Goal: Task Accomplishment & Management: Complete application form

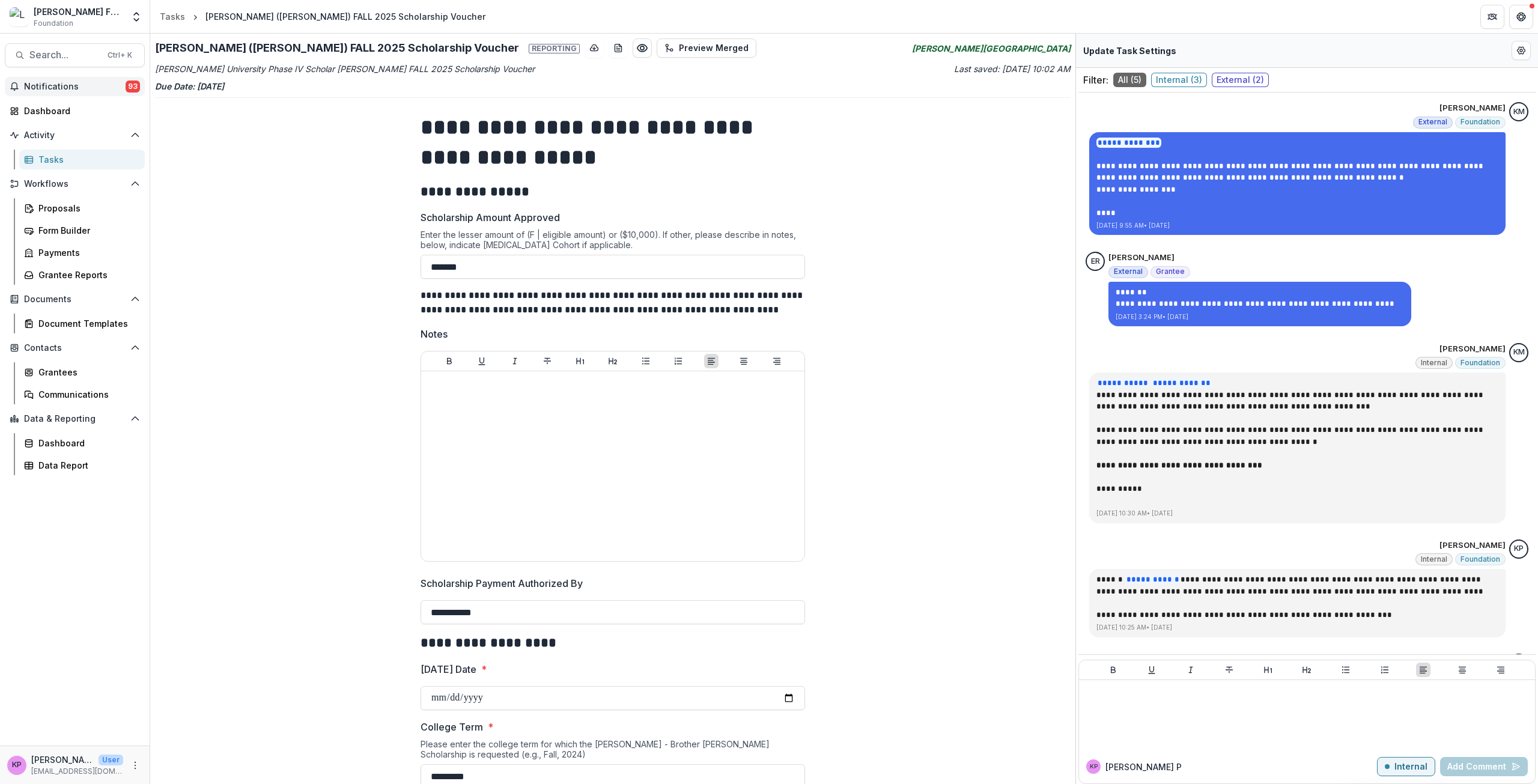
click at [65, 89] on span "Notifications" at bounding box center [75, 86] width 102 height 10
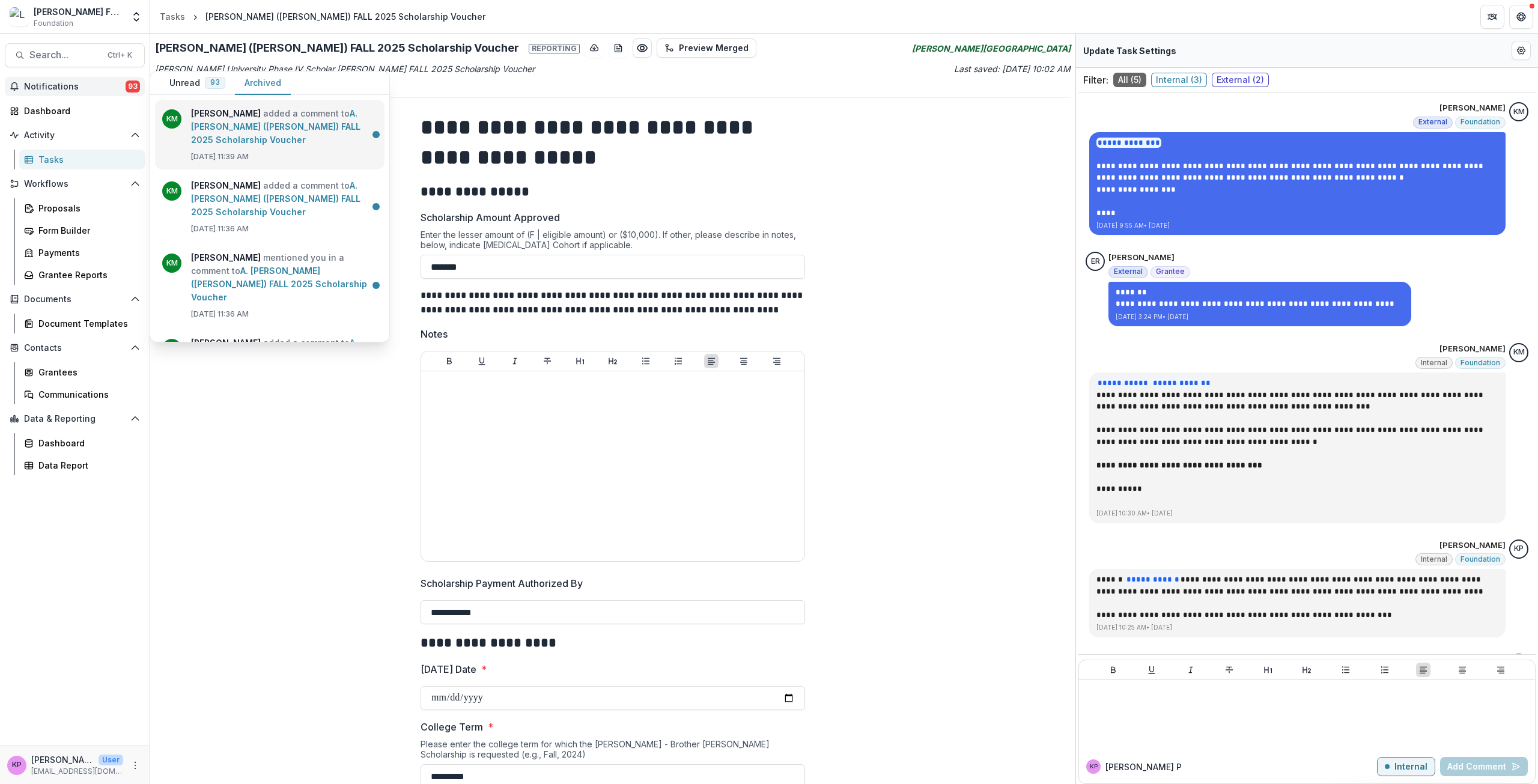
click at [208, 115] on link "A. [PERSON_NAME] ([PERSON_NAME]) FALL 2025 Scholarship Voucher" at bounding box center [276, 126] width 170 height 37
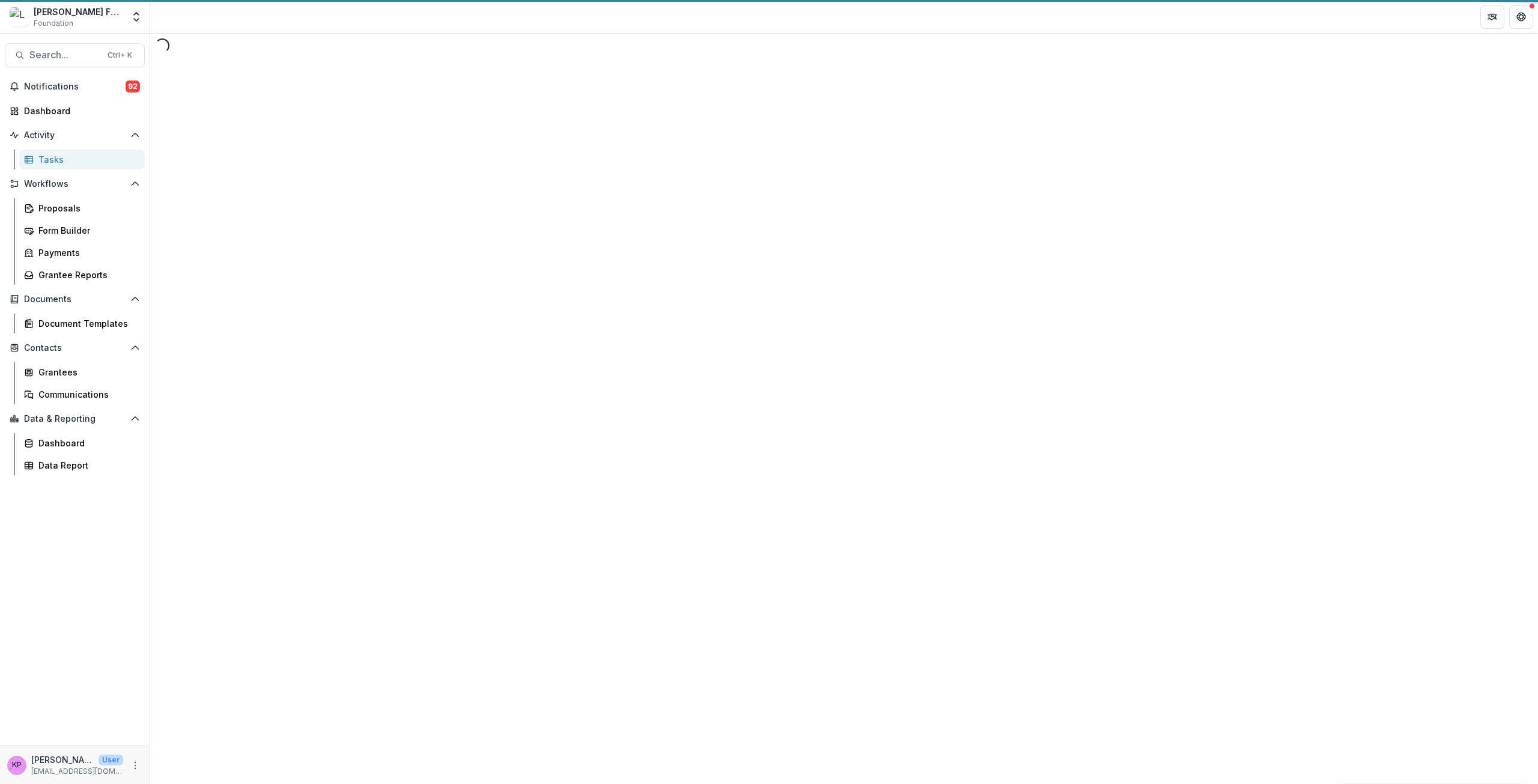
select select "********"
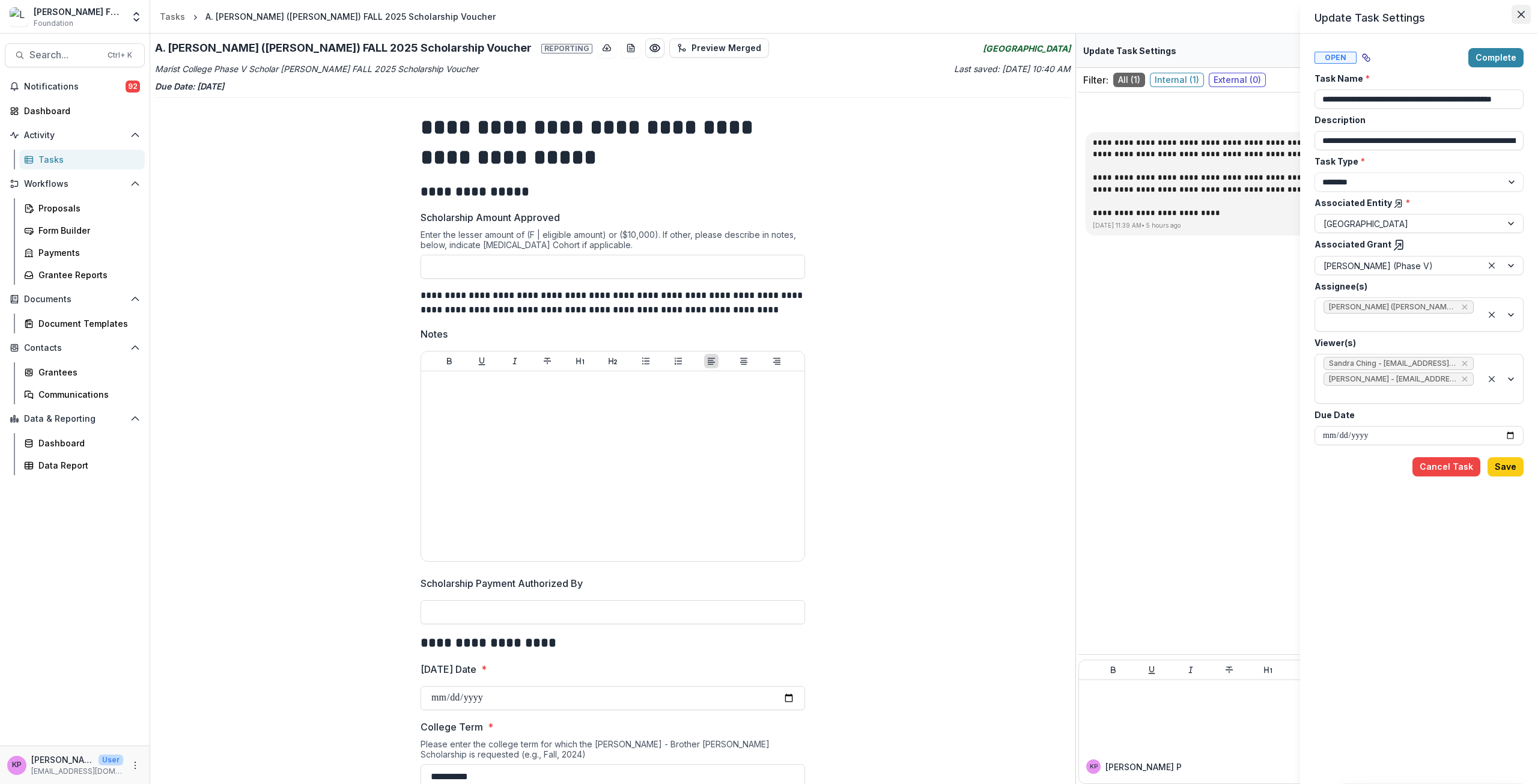
click at [1522, 12] on icon "Close" at bounding box center [1521, 14] width 7 height 7
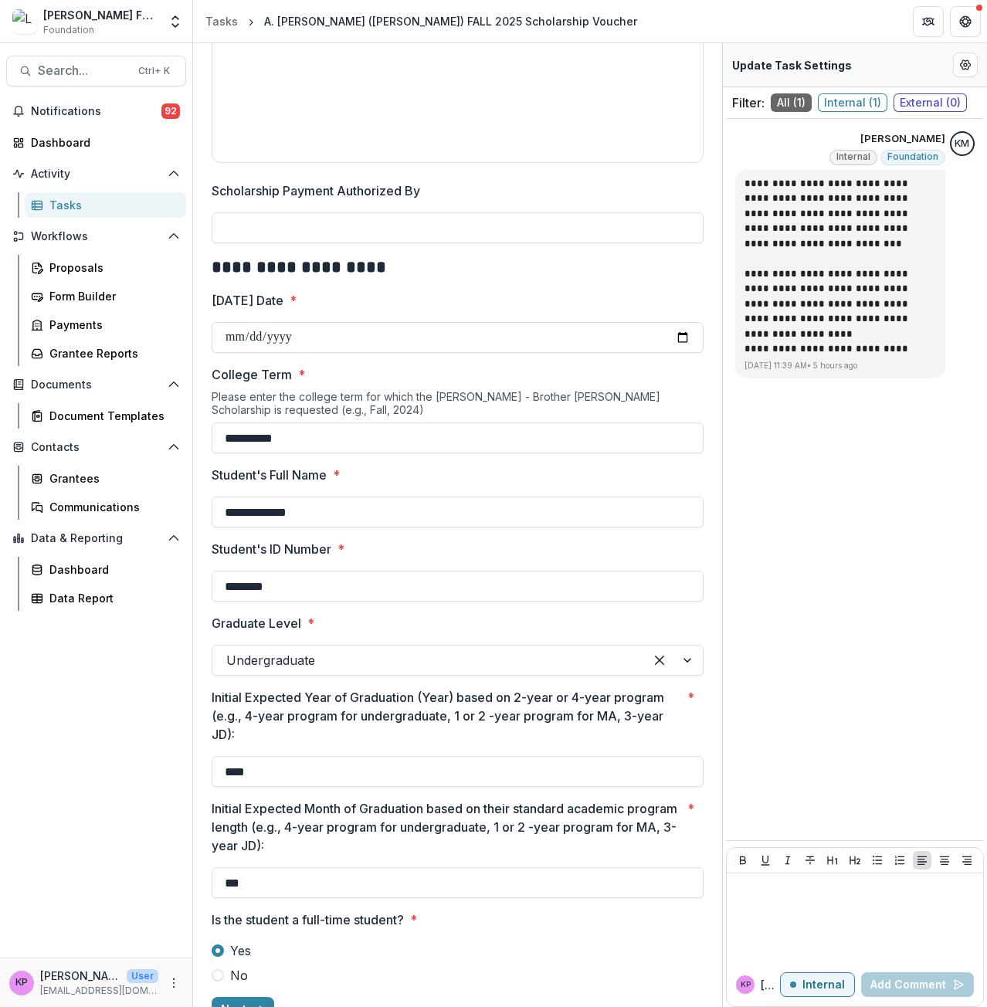
scroll to position [635, 0]
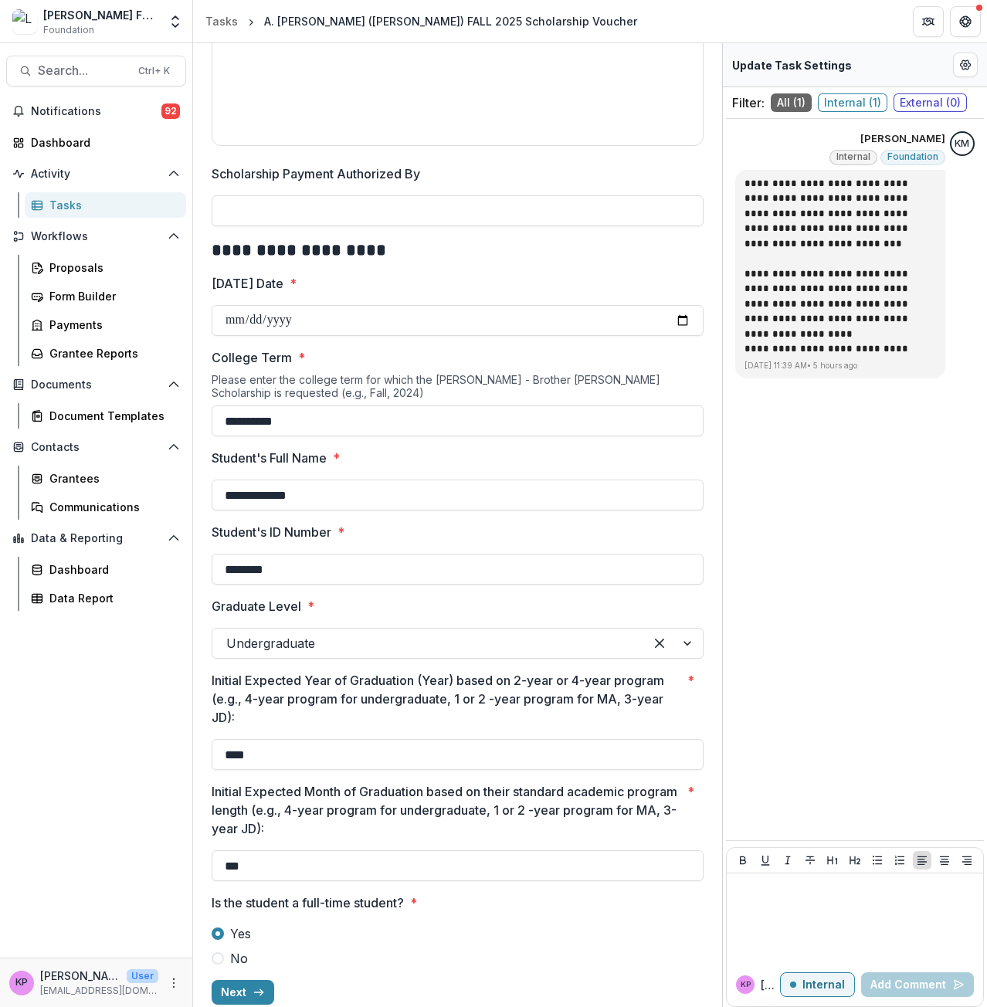
click at [263, 980] on button "Next" at bounding box center [243, 992] width 63 height 25
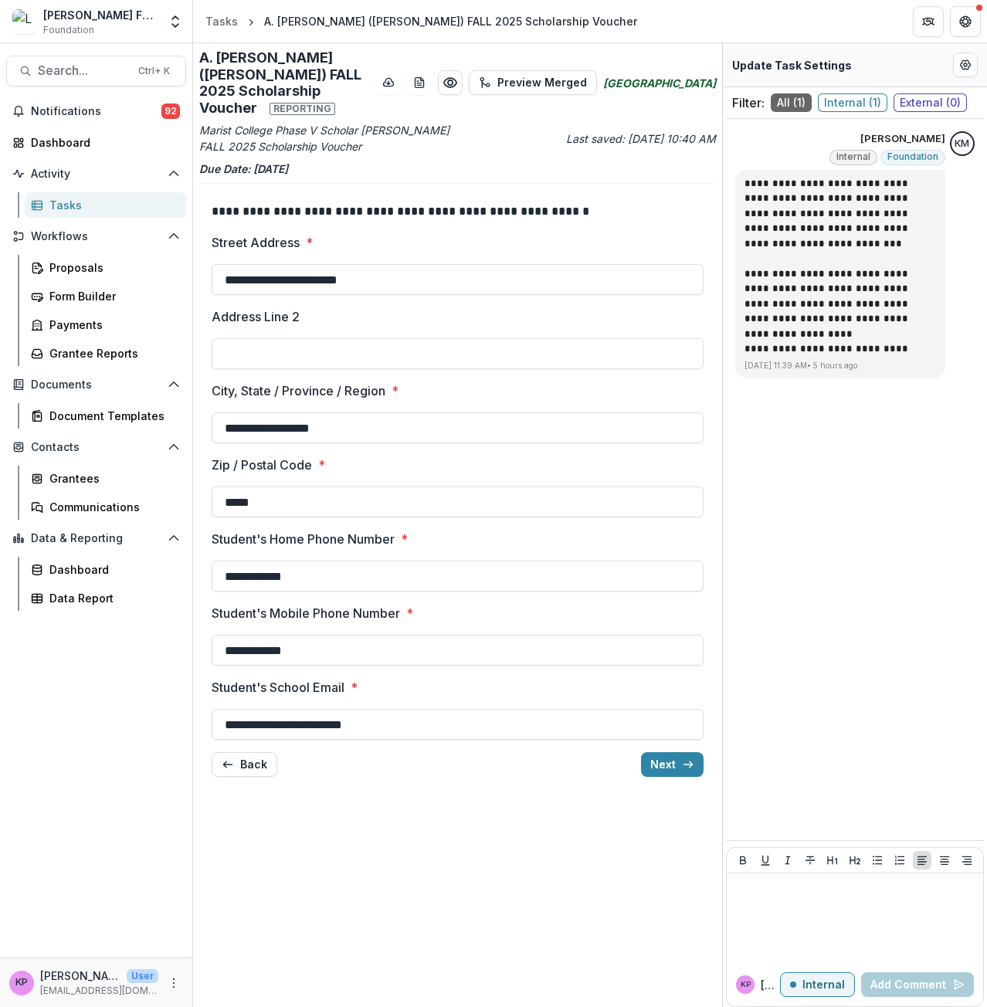
scroll to position [0, 0]
click at [697, 752] on button "Next" at bounding box center [672, 764] width 63 height 25
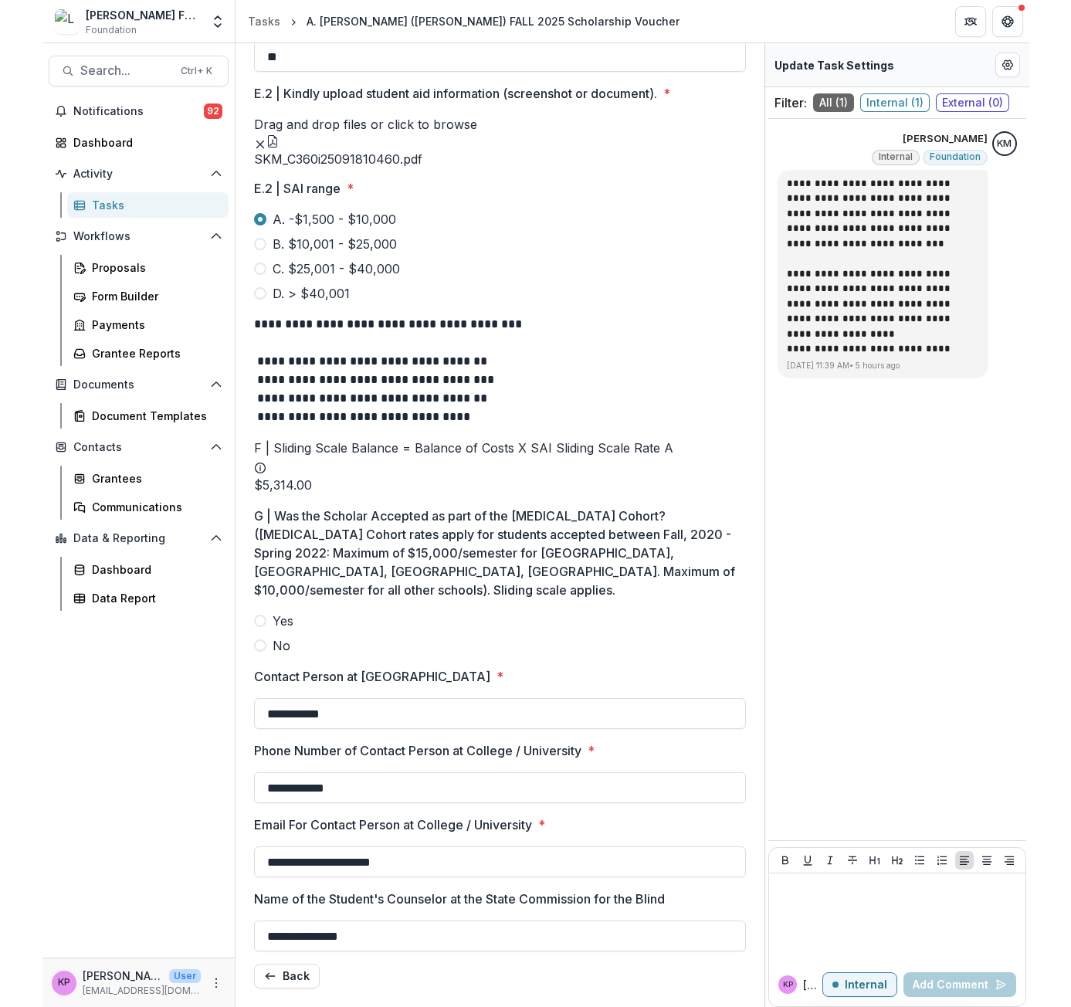
scroll to position [1047, 0]
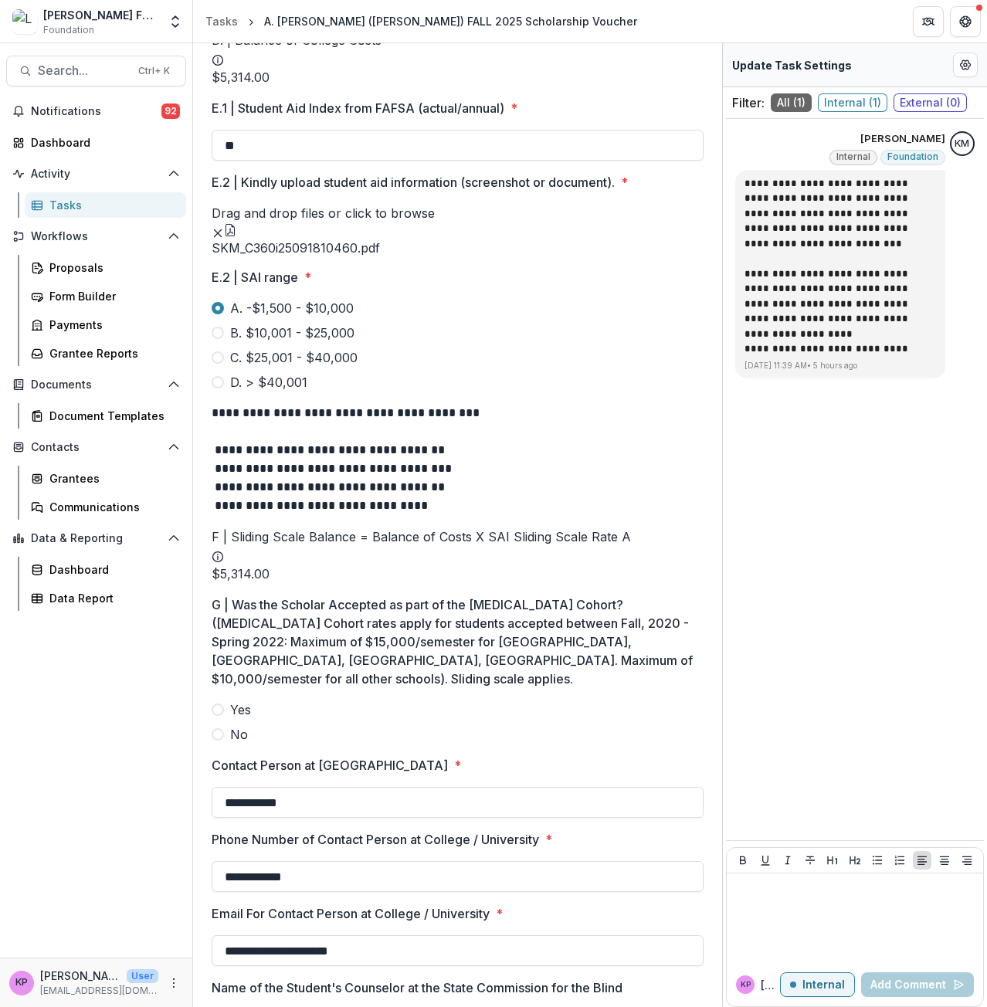
click at [236, 236] on button "button" at bounding box center [230, 230] width 12 height 12
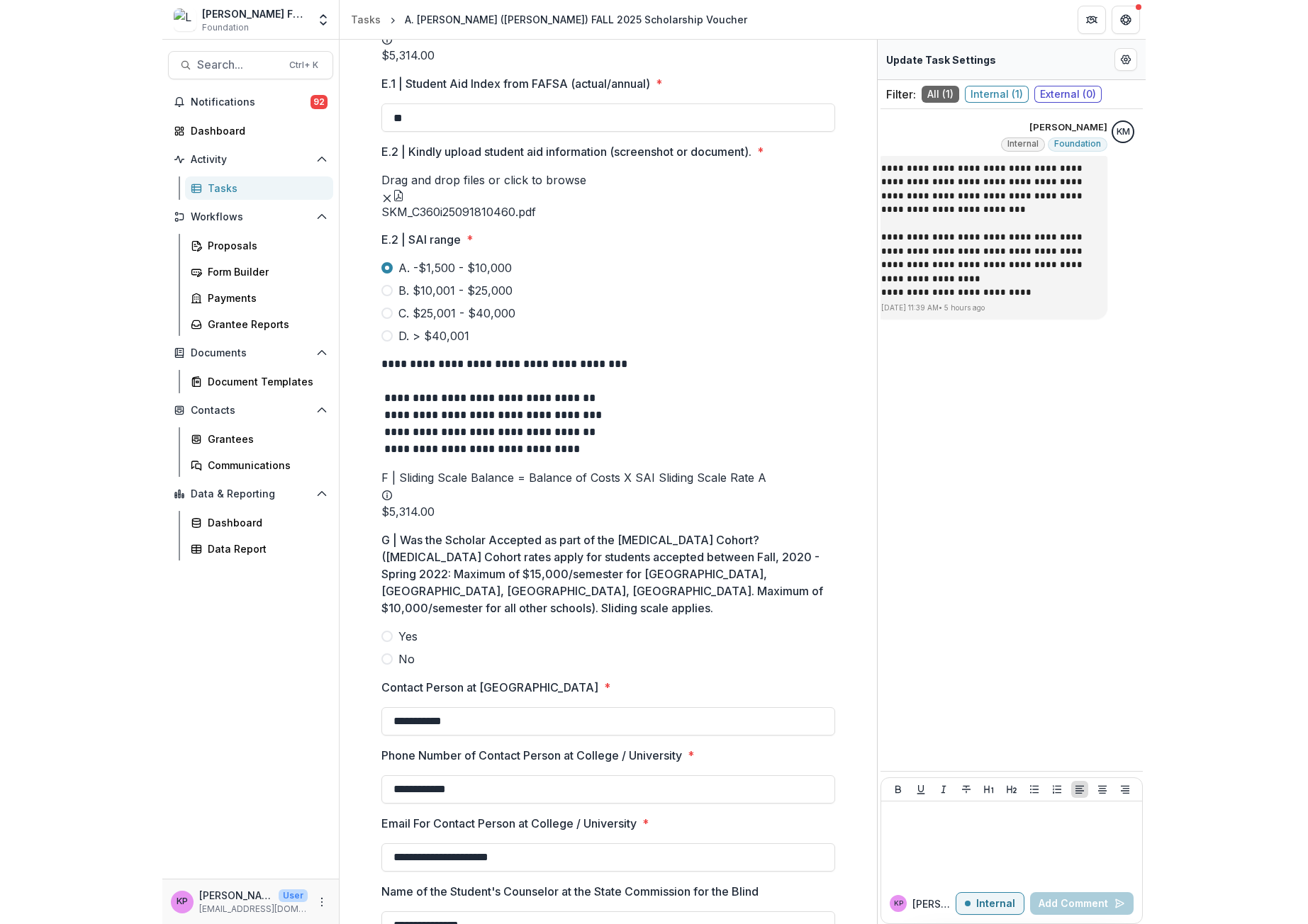
scroll to position [945, 0]
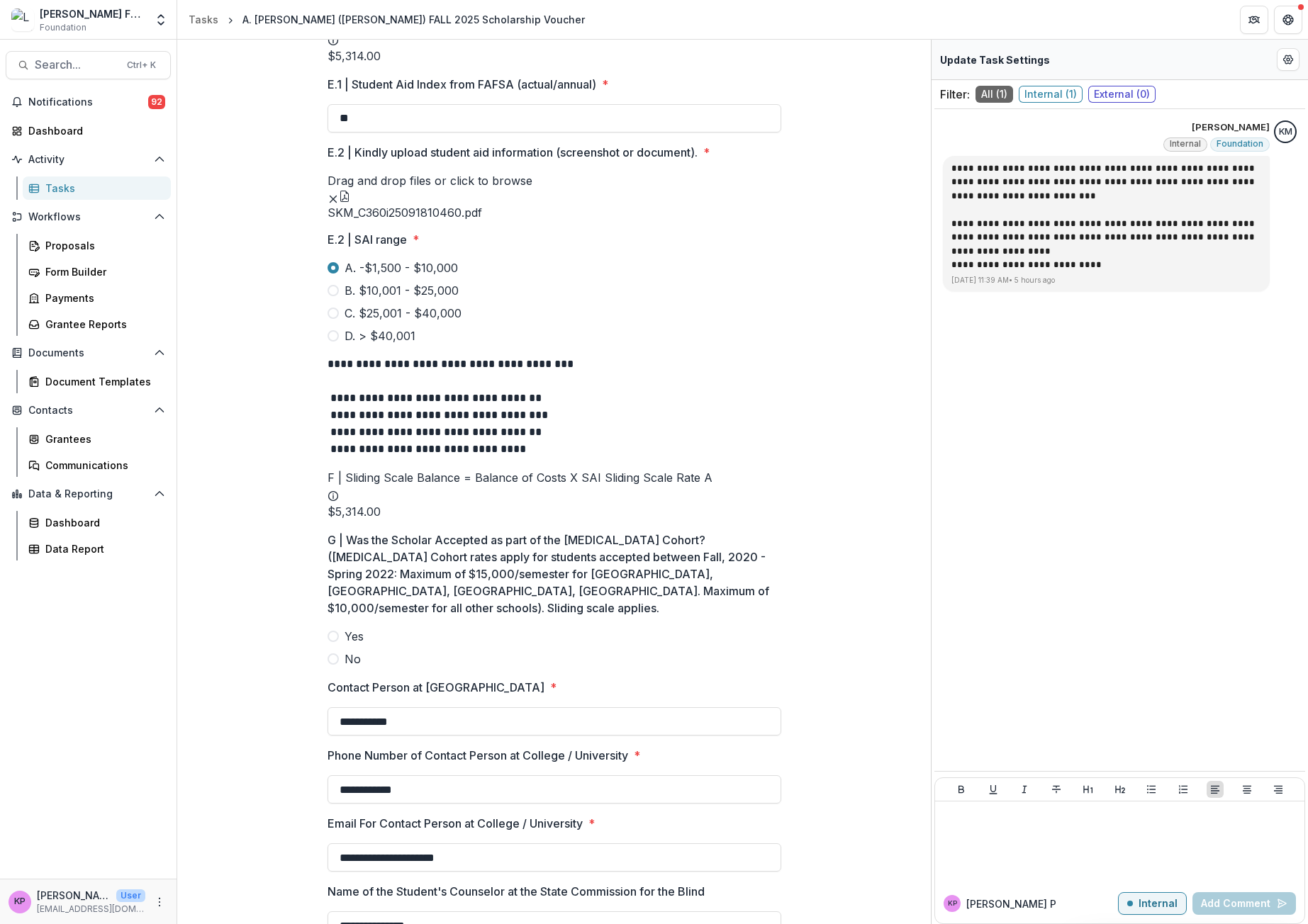
click at [1284, 21] on icon "Close" at bounding box center [1288, 17] width 8 height 8
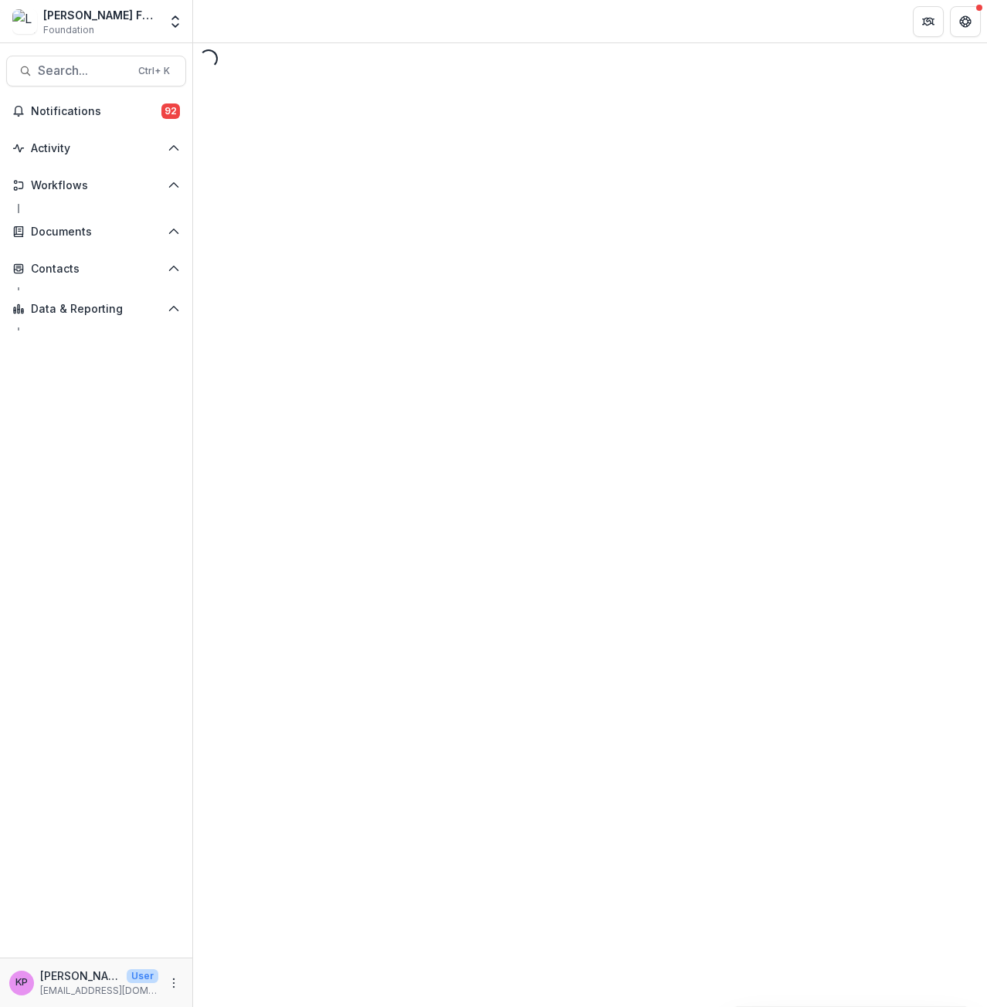
select select "********"
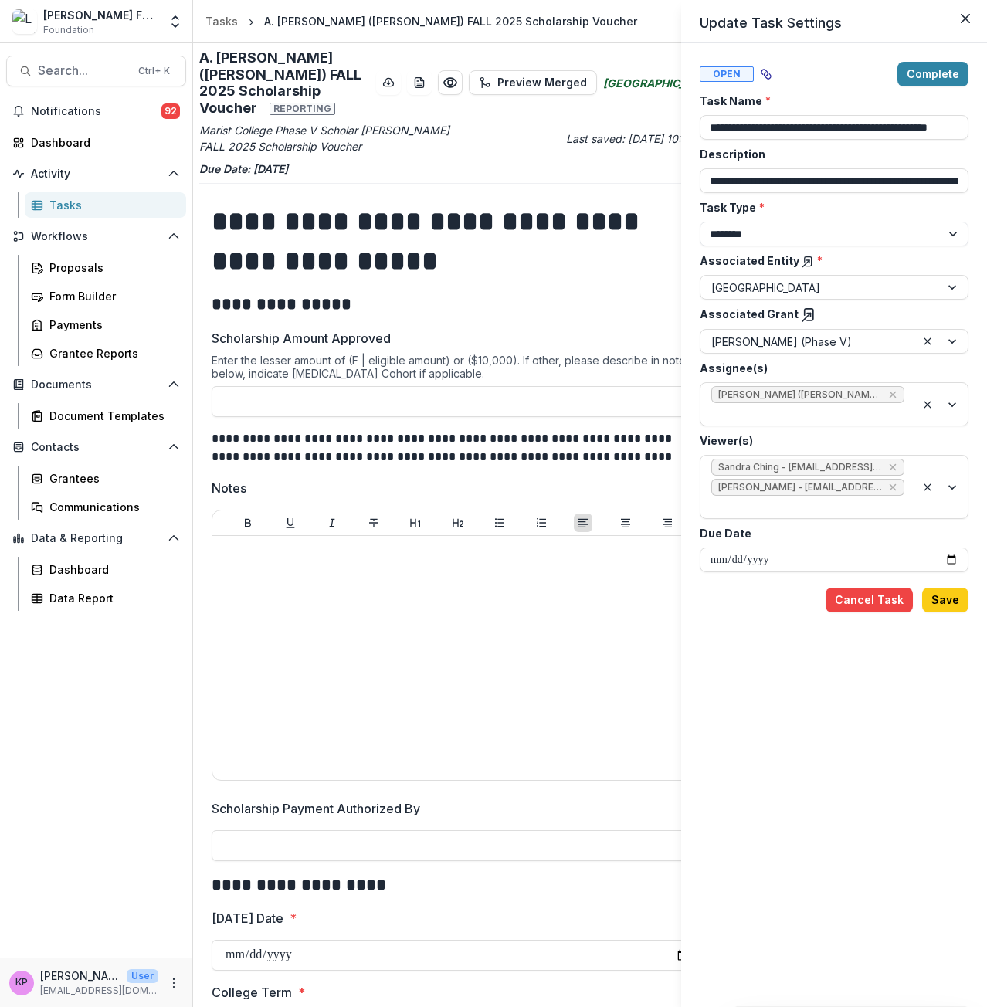
click at [563, 674] on div "**********" at bounding box center [493, 503] width 987 height 1007
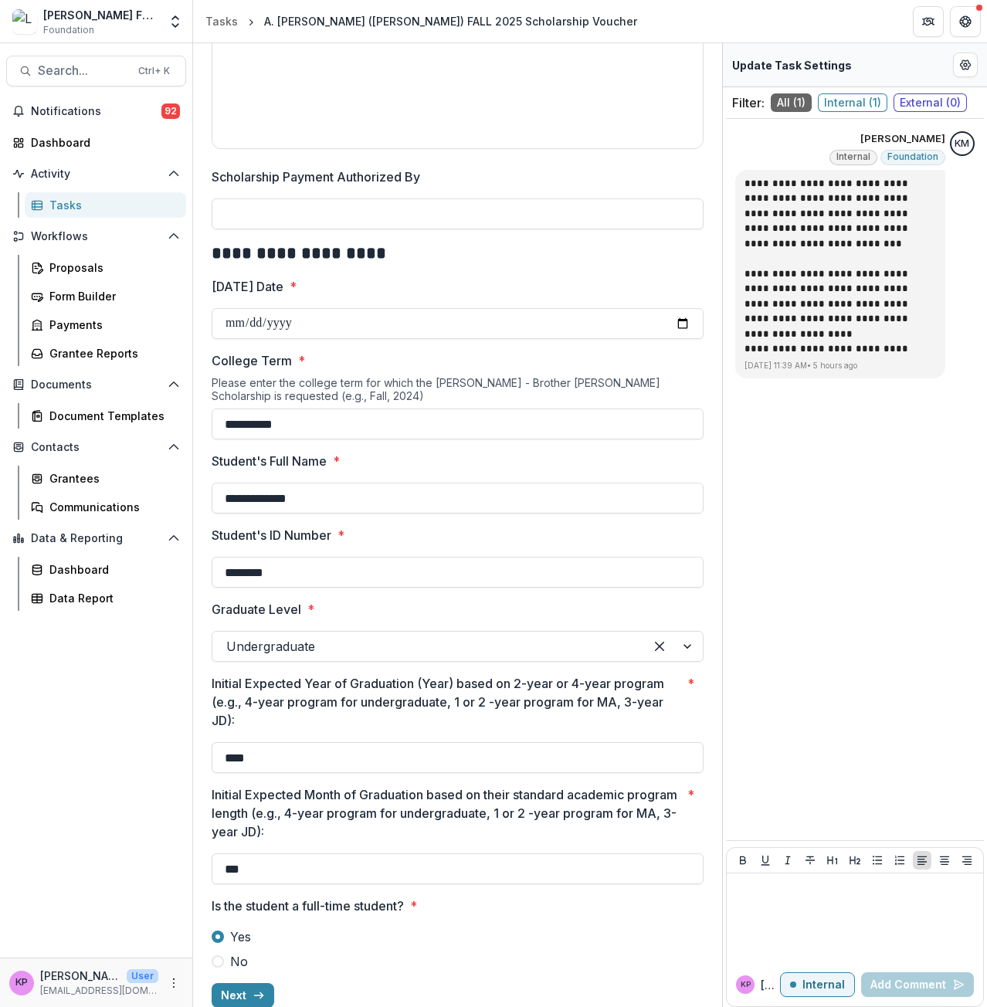
scroll to position [635, 0]
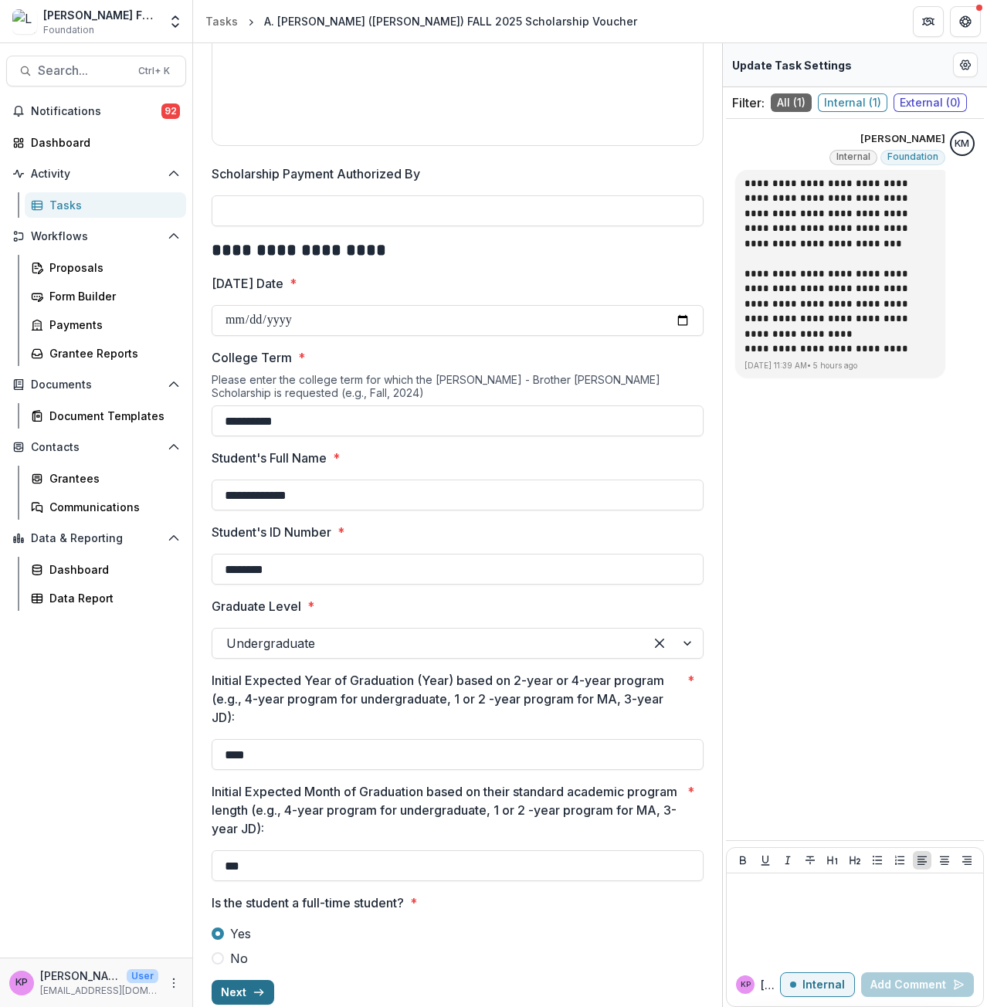
click at [237, 980] on button "Next" at bounding box center [243, 992] width 63 height 25
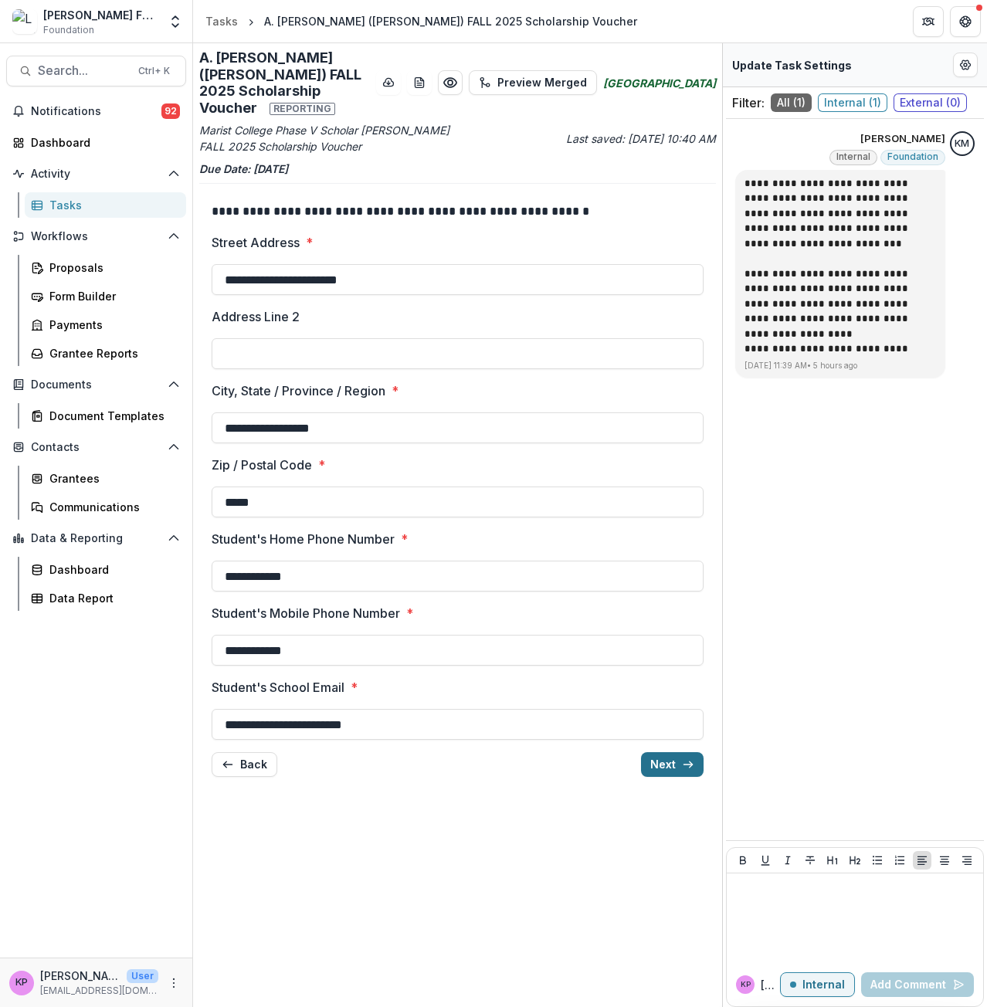
scroll to position [0, 0]
click at [667, 752] on button "Next" at bounding box center [672, 764] width 63 height 25
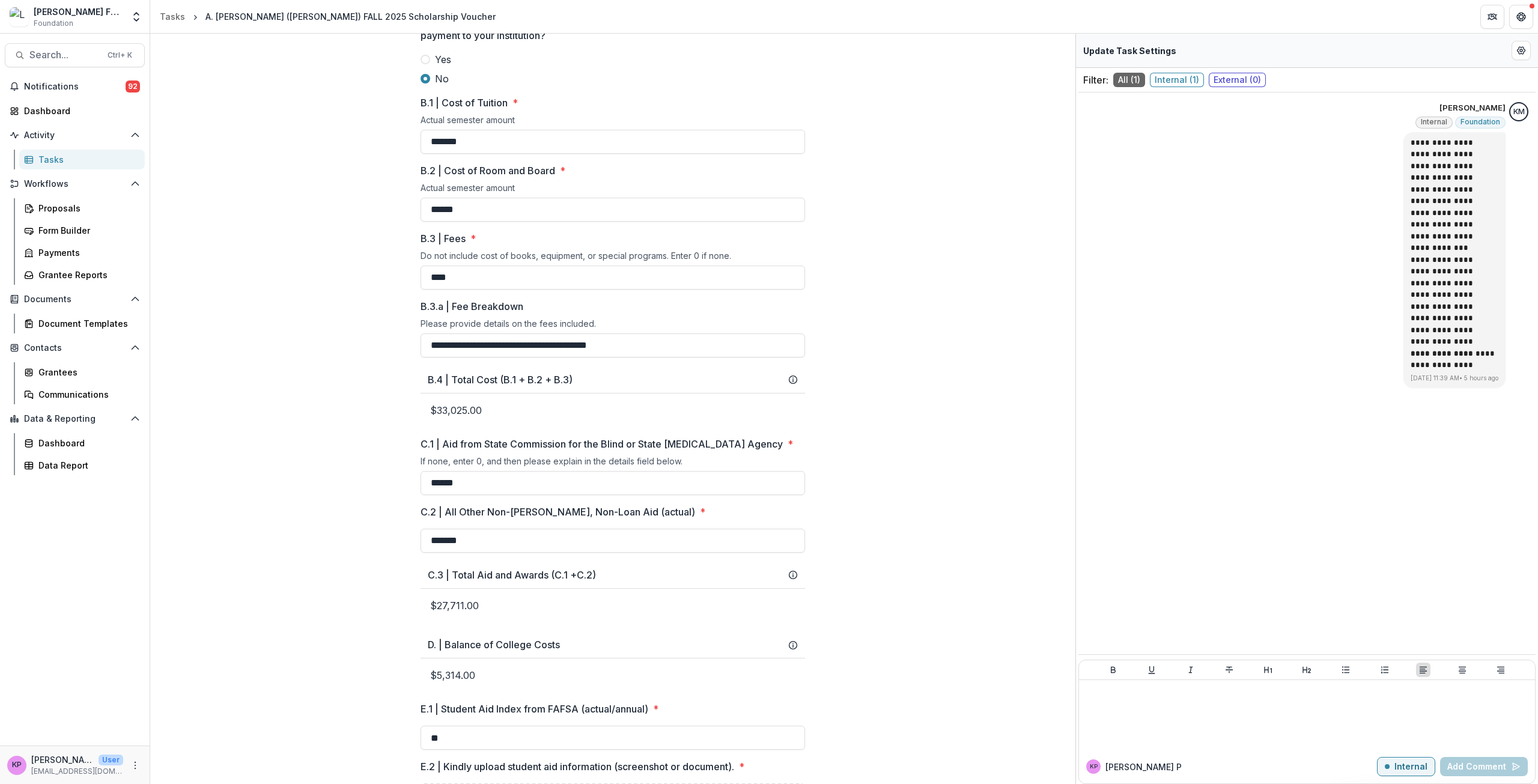
scroll to position [88, 0]
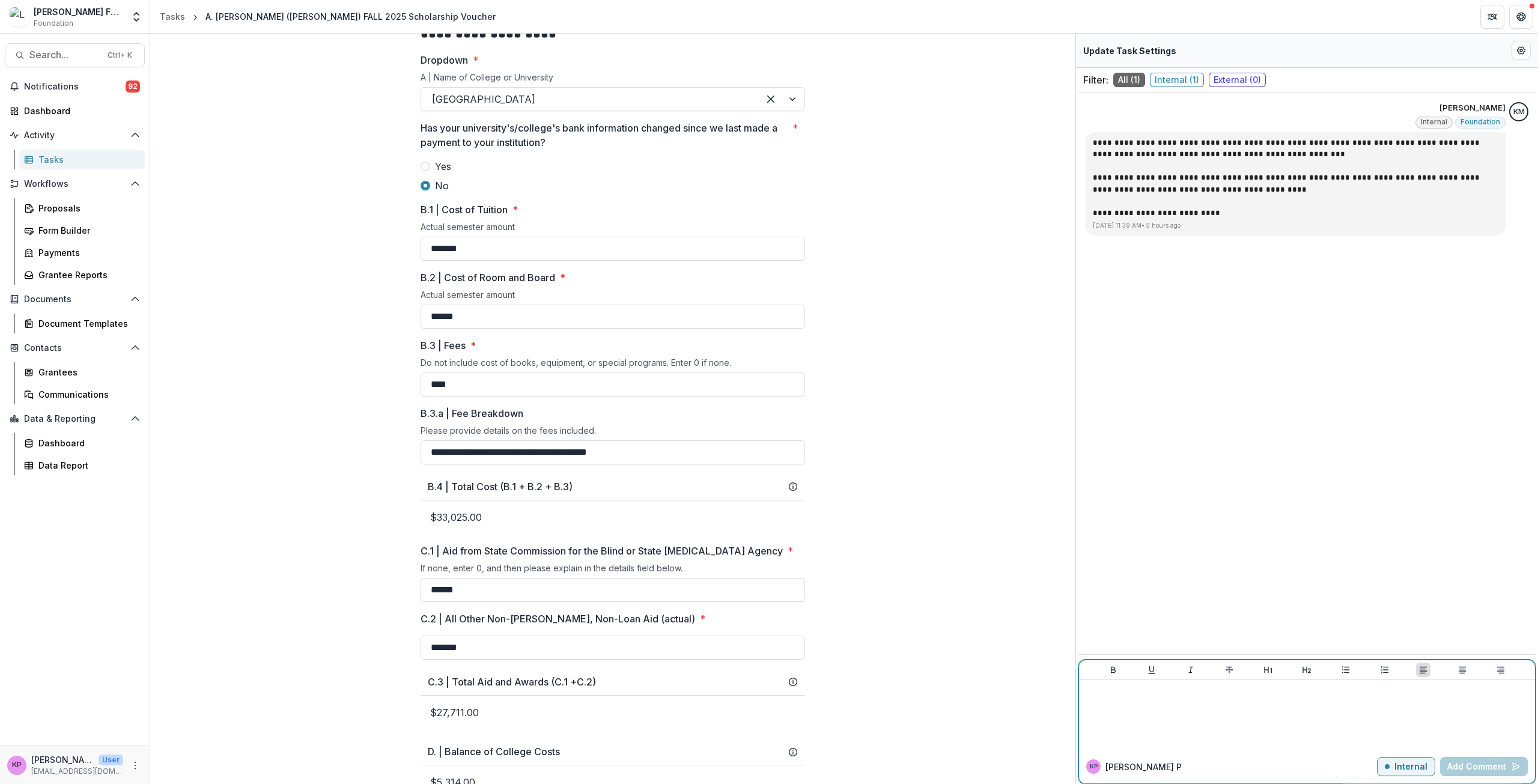
click at [767, 700] on div at bounding box center [1307, 715] width 447 height 60
click at [767, 669] on icon "Bullet List" at bounding box center [1346, 670] width 9 height 9
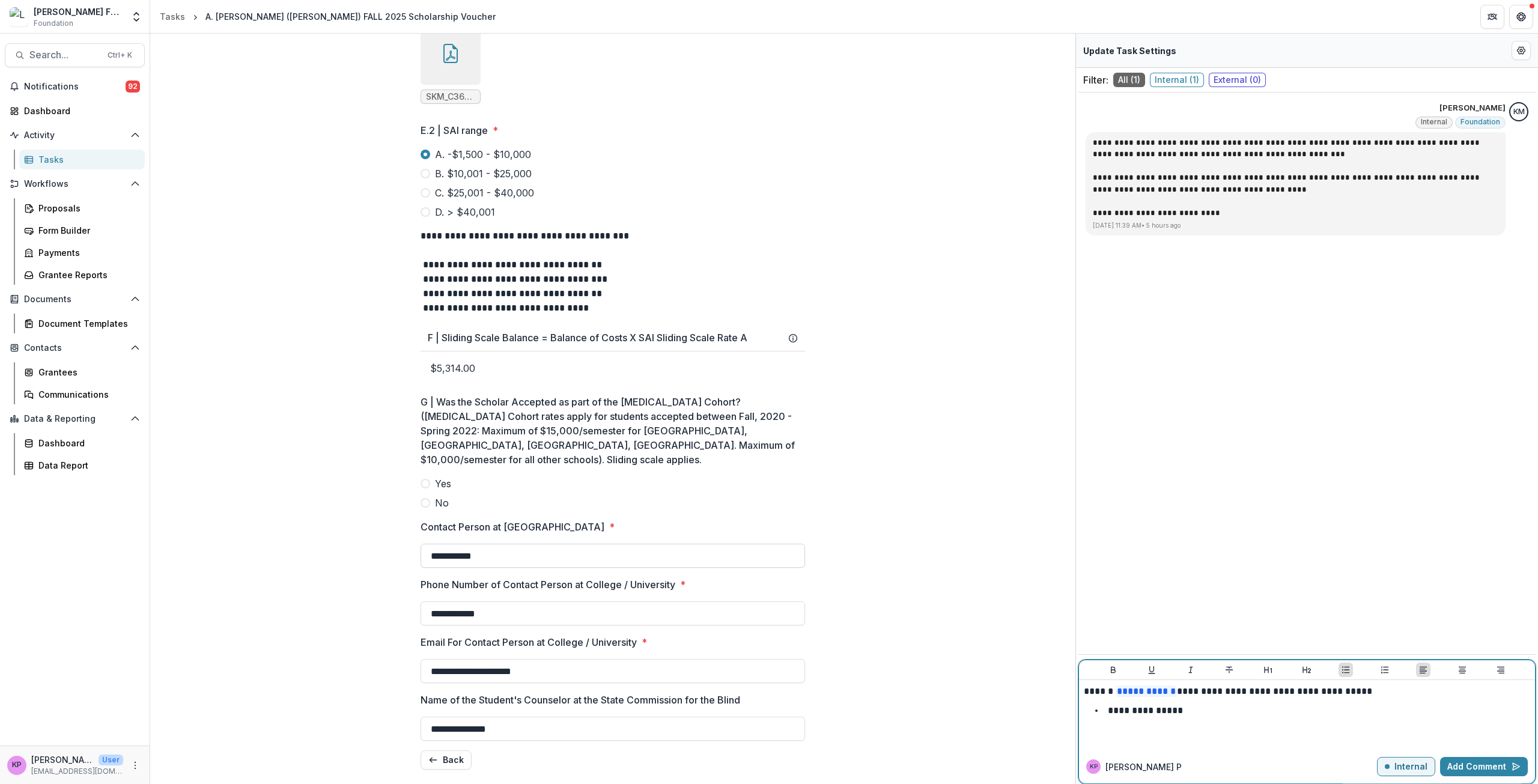
scroll to position [1022, 0]
click at [438, 755] on button "Back" at bounding box center [447, 760] width 51 height 19
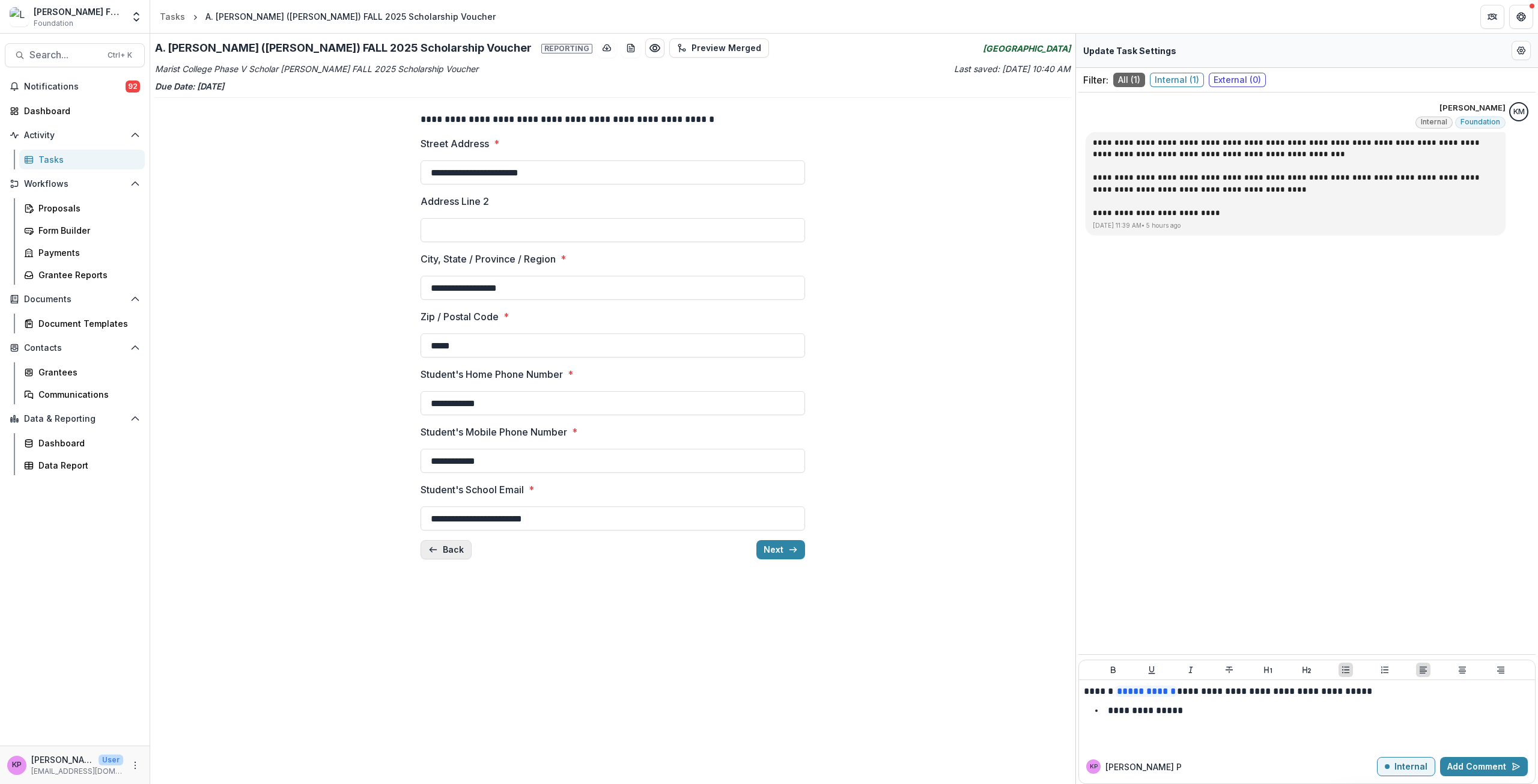
scroll to position [0, 0]
click at [461, 551] on button "Back" at bounding box center [447, 549] width 51 height 19
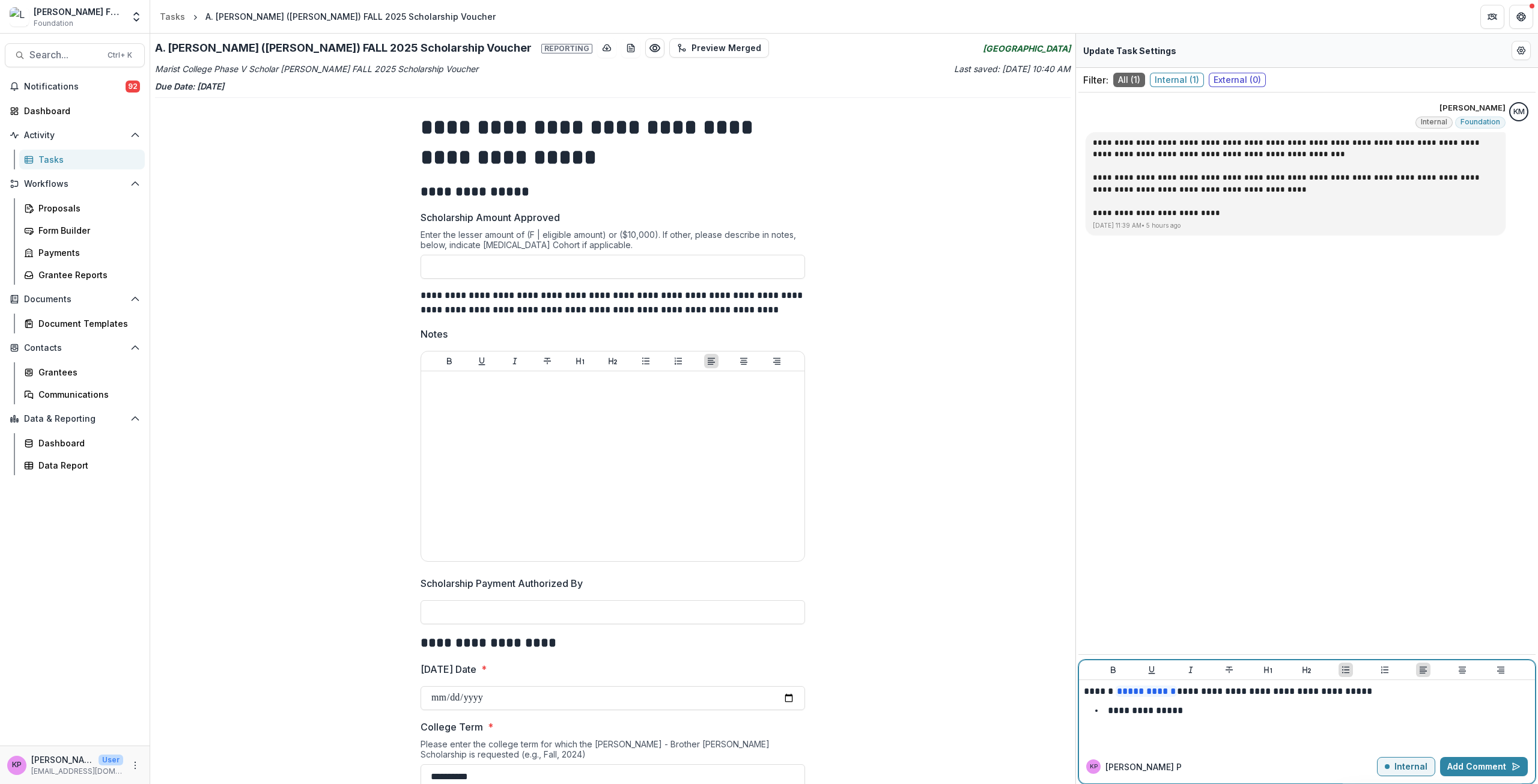
click at [767, 716] on li "**********" at bounding box center [1314, 711] width 432 height 16
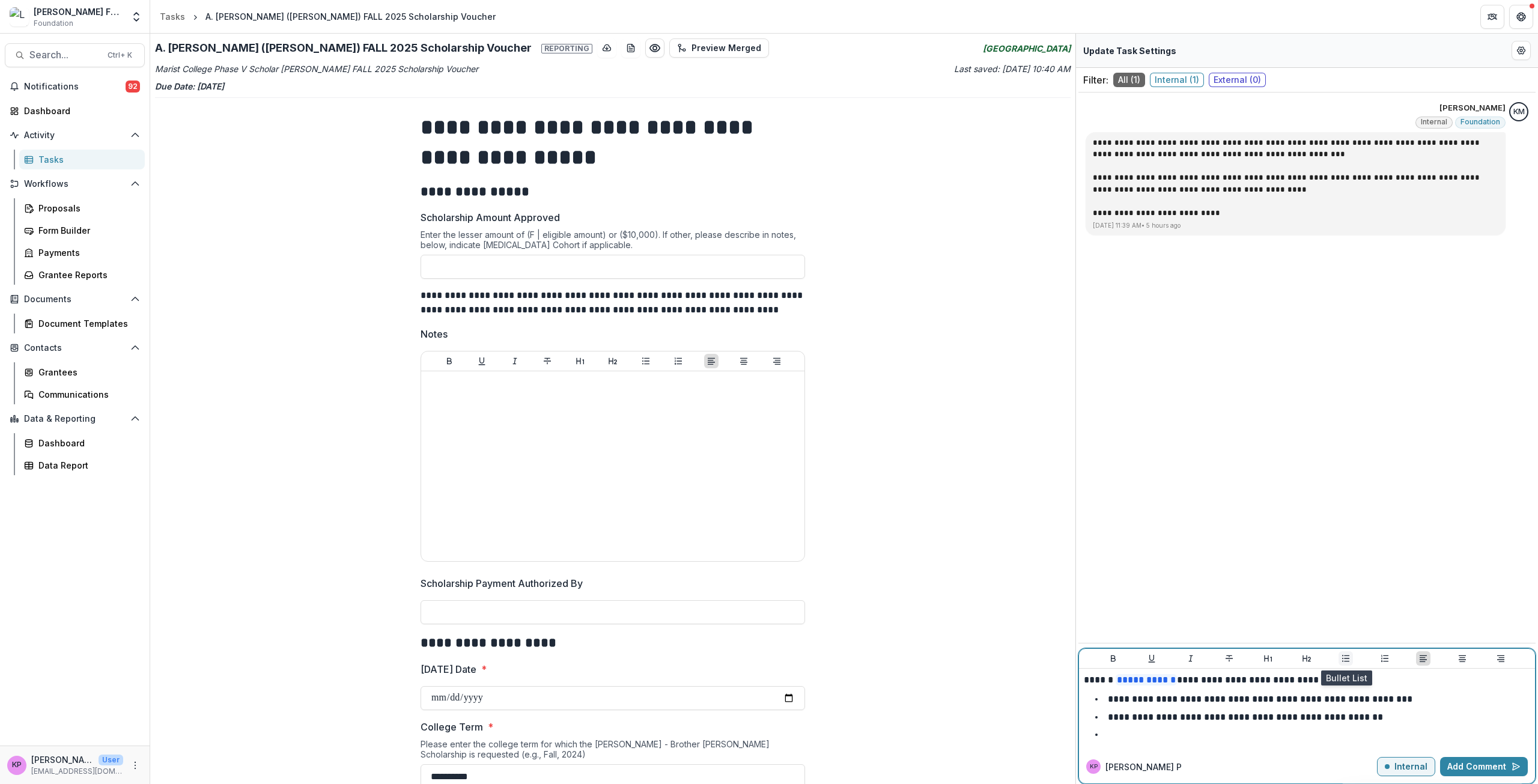
click at [767, 653] on button "Bullet List" at bounding box center [1346, 658] width 15 height 15
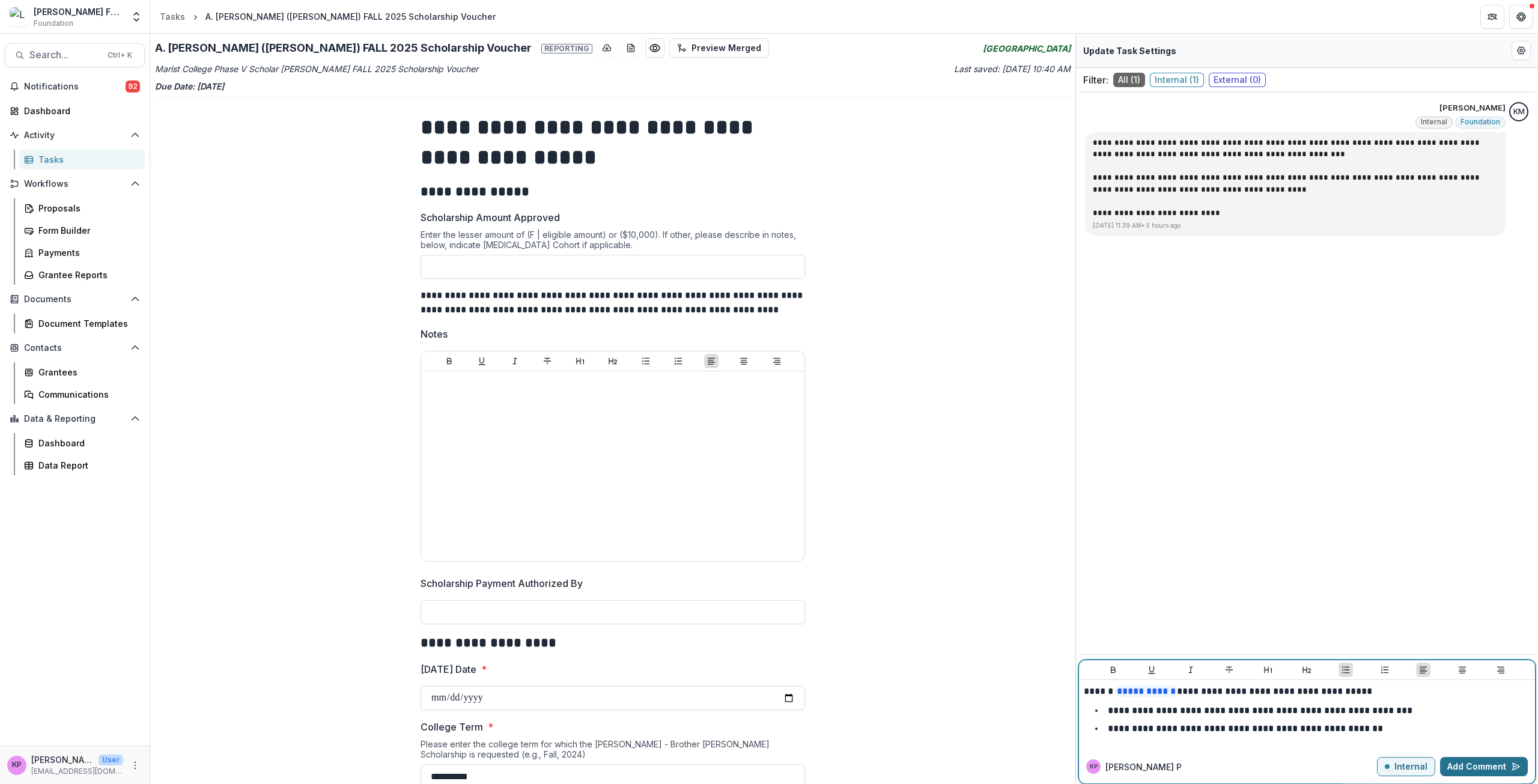
click at [767, 761] on button "Add Comment" at bounding box center [1484, 766] width 88 height 19
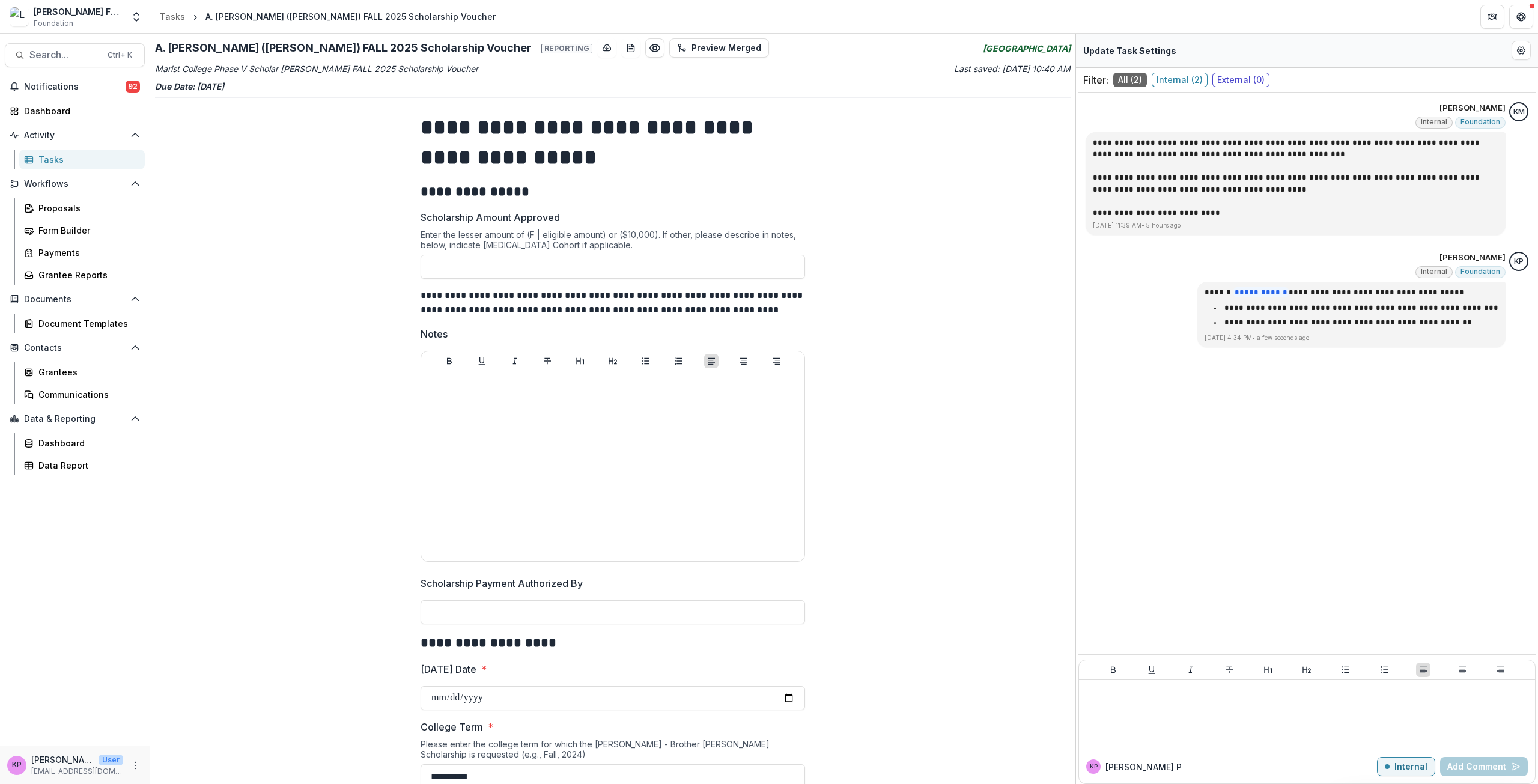
click at [49, 159] on div "Tasks" at bounding box center [86, 159] width 96 height 12
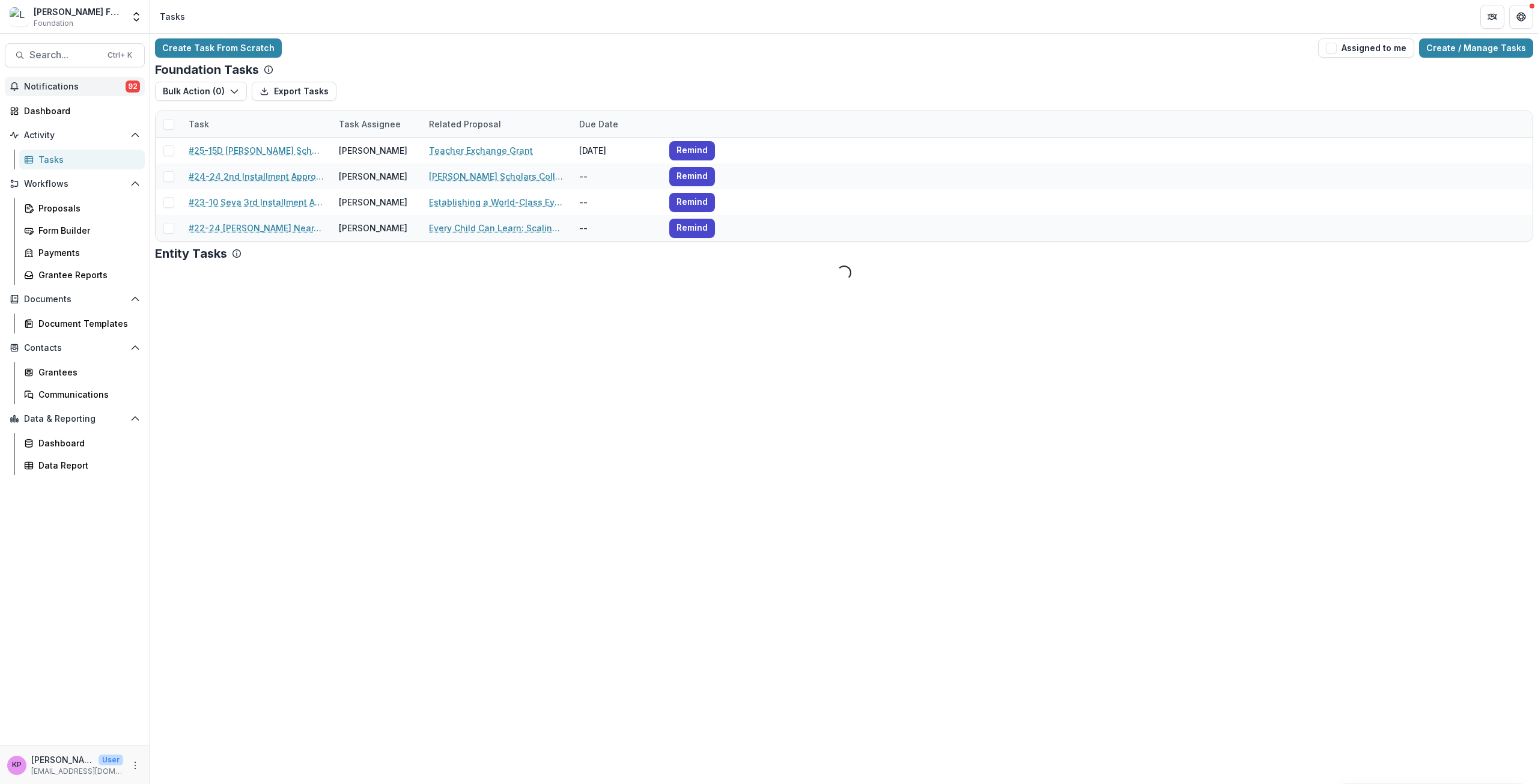
click at [70, 87] on span "Notifications" at bounding box center [75, 86] width 102 height 10
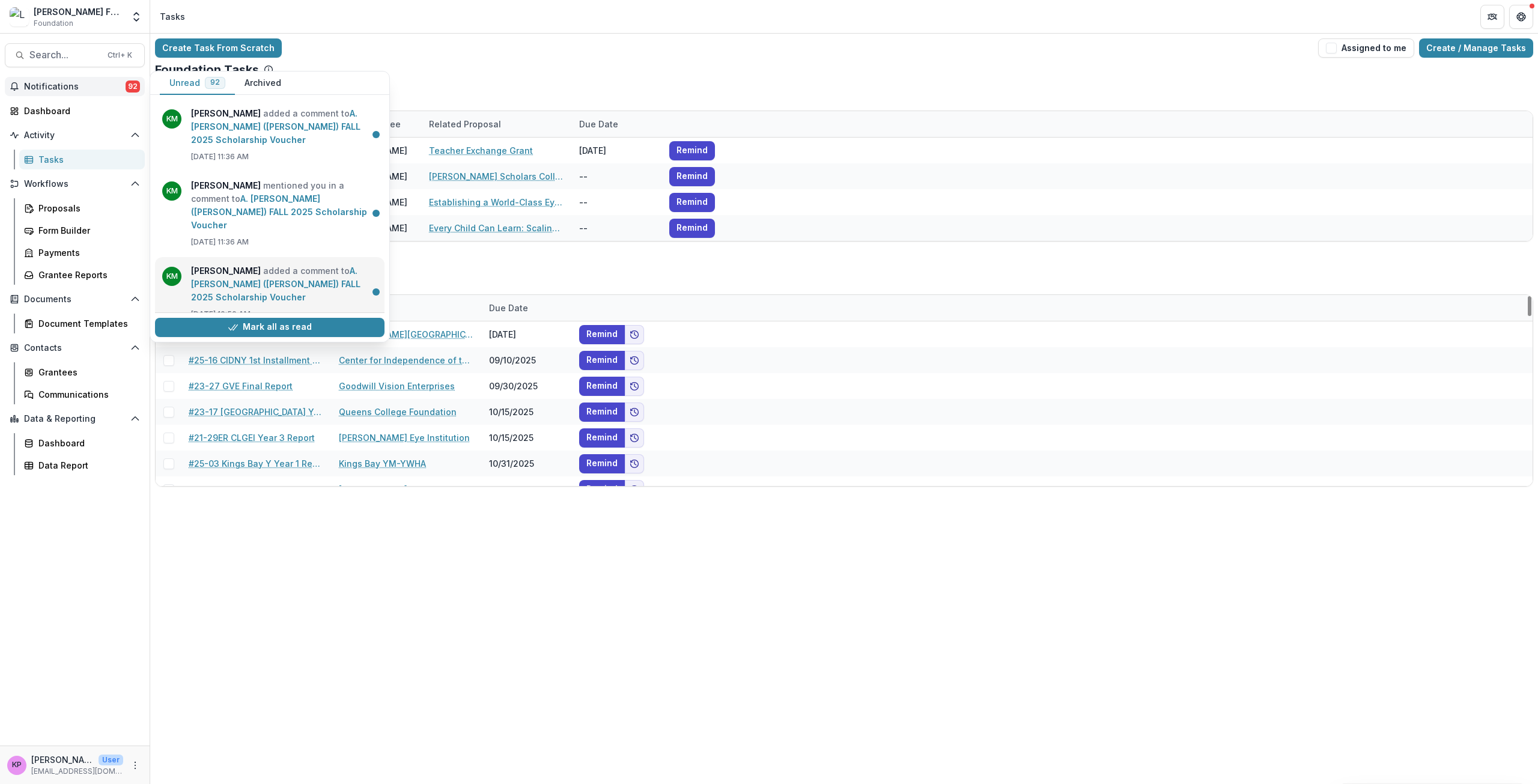
click at [323, 289] on link "A. [PERSON_NAME] ([PERSON_NAME]) FALL 2025 Scholarship Voucher" at bounding box center [276, 283] width 170 height 37
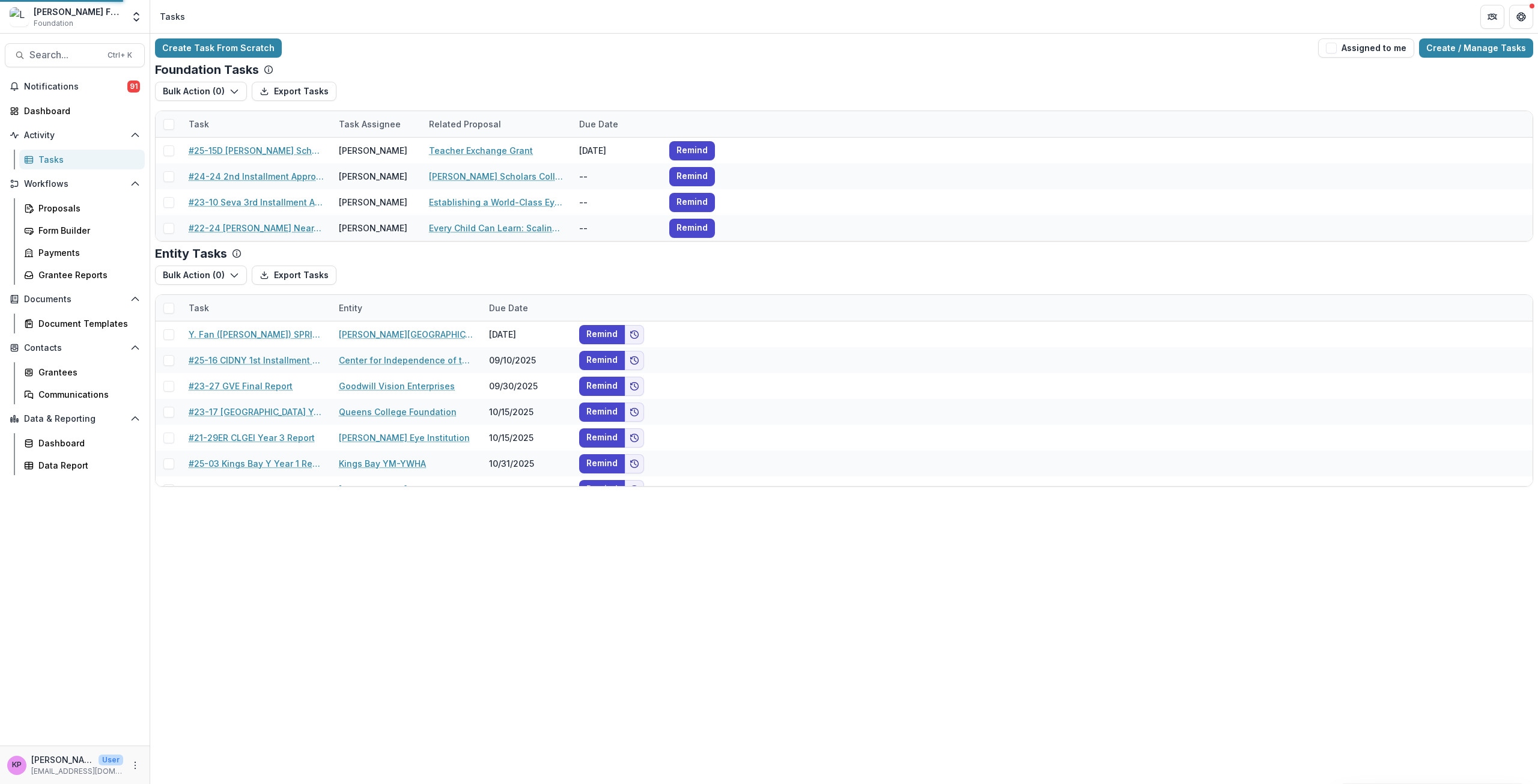
select select "********"
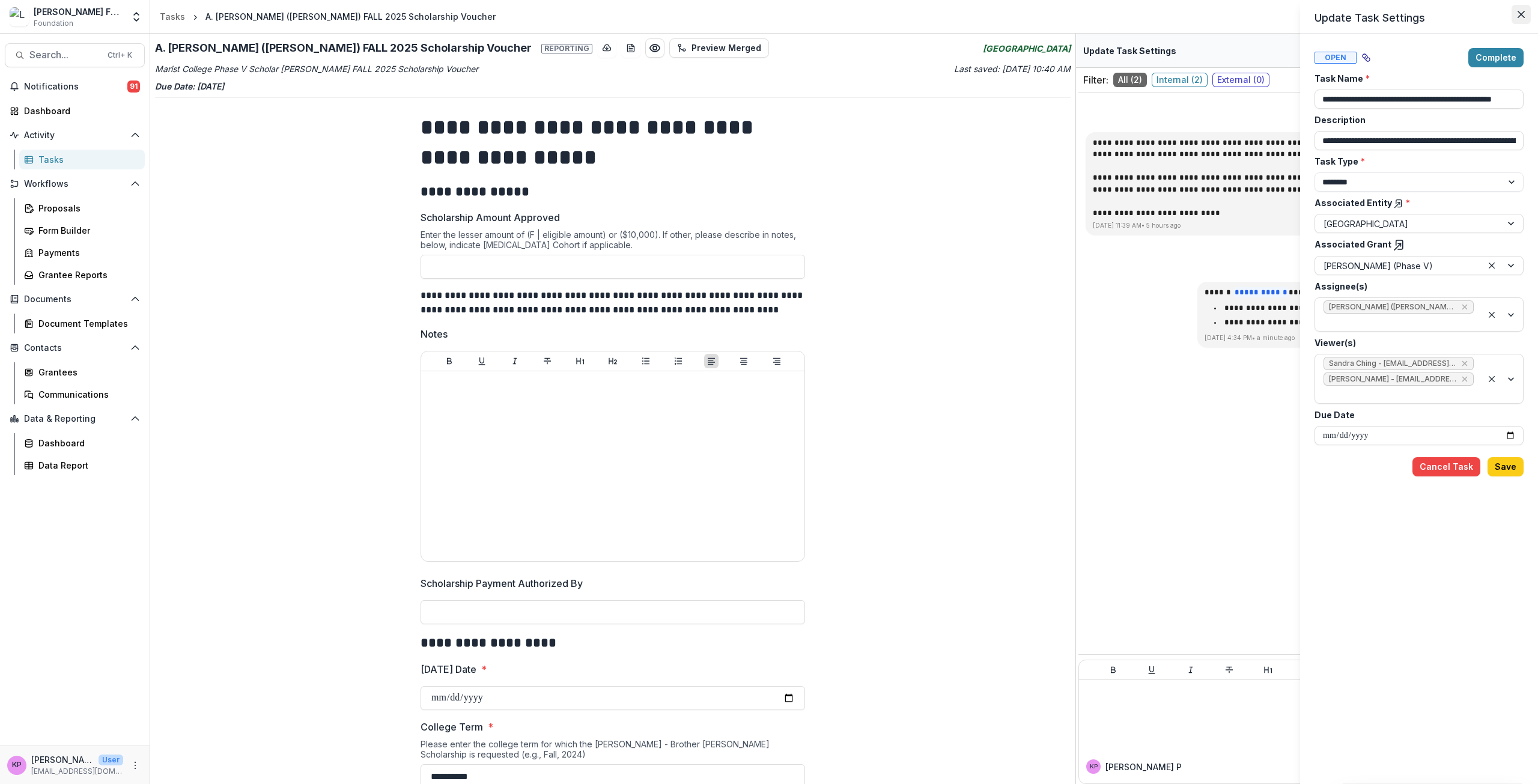
click at [767, 11] on icon "Close" at bounding box center [1521, 14] width 7 height 7
